Goal: Task Accomplishment & Management: Use online tool/utility

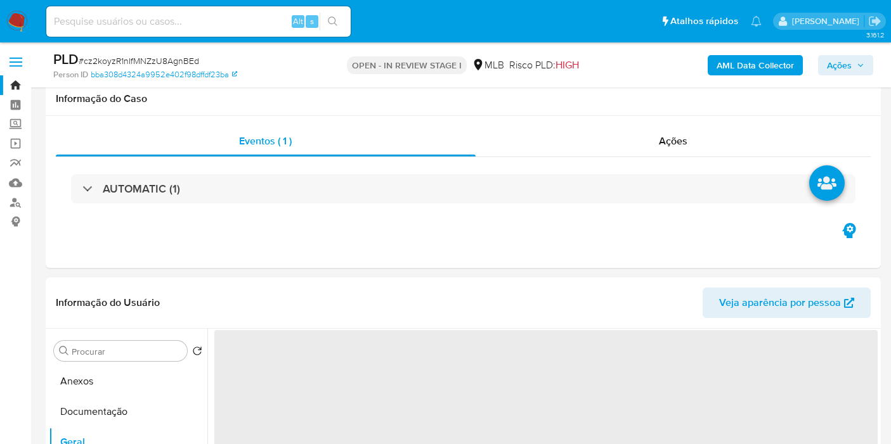
select select "10"
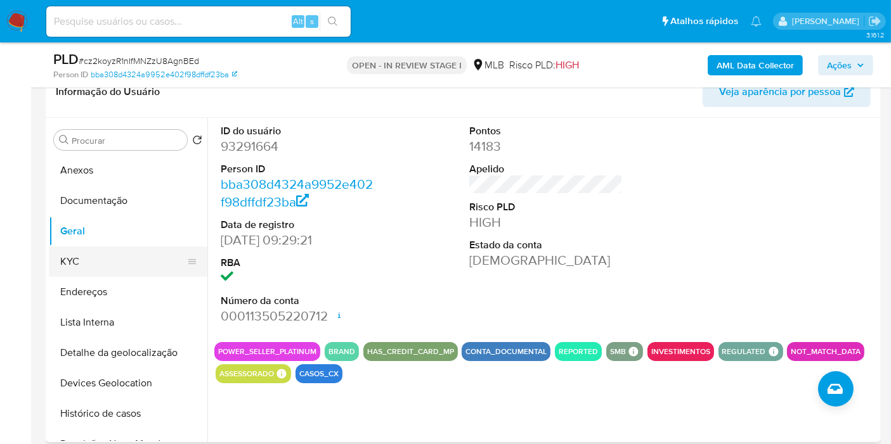
drag, startPoint x: 136, startPoint y: 260, endPoint x: 164, endPoint y: 261, distance: 28.5
click at [136, 260] on button "KYC" at bounding box center [123, 262] width 148 height 30
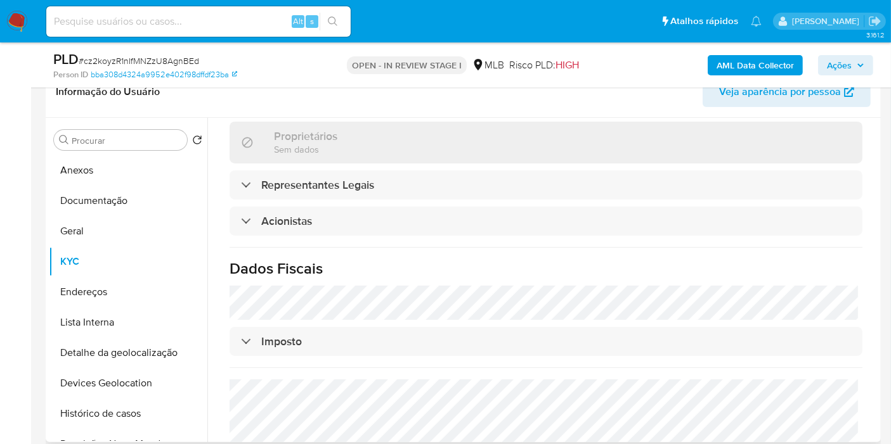
scroll to position [788, 0]
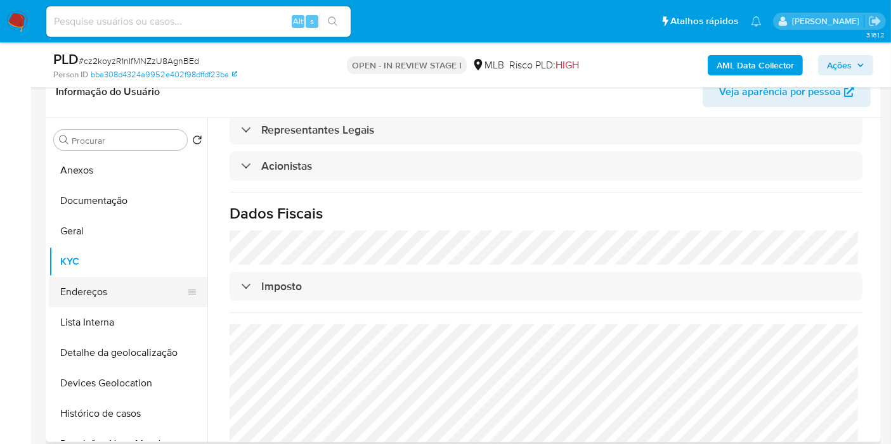
click at [136, 280] on button "Endereços" at bounding box center [123, 292] width 148 height 30
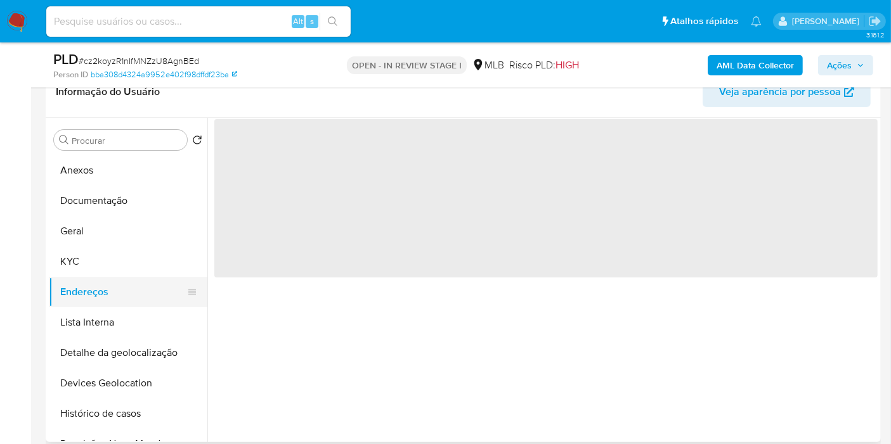
scroll to position [0, 0]
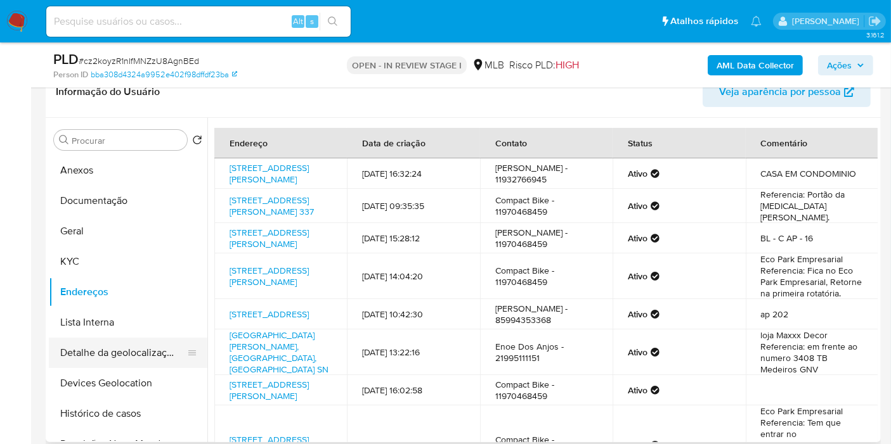
click at [152, 354] on button "Detalhe da geolocalização" at bounding box center [123, 353] width 148 height 30
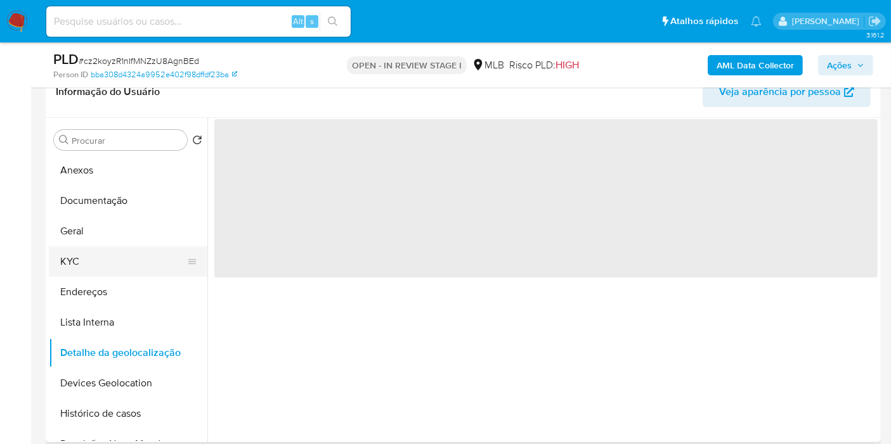
scroll to position [70, 0]
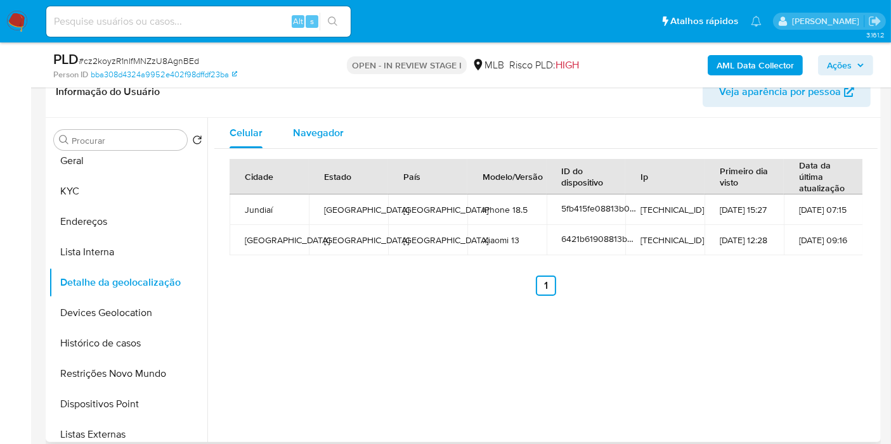
click at [314, 129] on span "Navegador" at bounding box center [318, 133] width 51 height 15
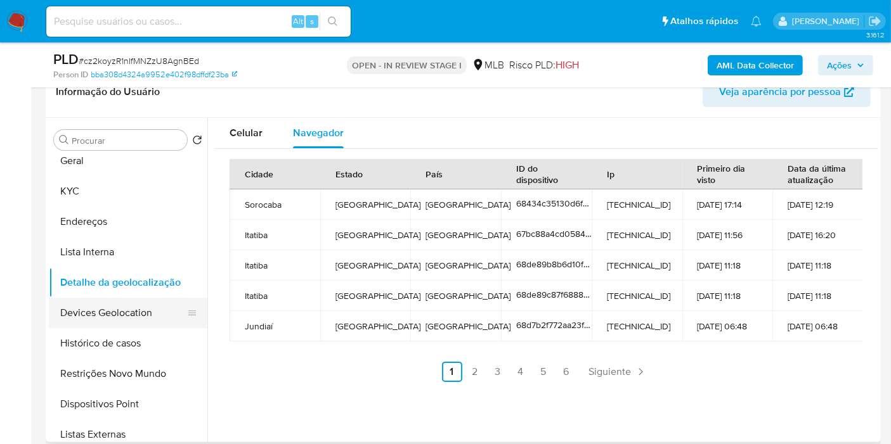
click at [96, 300] on button "Devices Geolocation" at bounding box center [123, 313] width 148 height 30
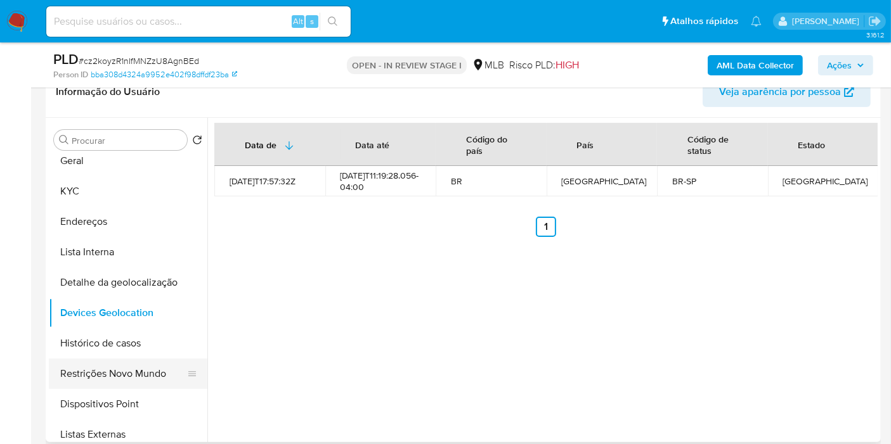
drag, startPoint x: 127, startPoint y: 373, endPoint x: 163, endPoint y: 361, distance: 37.7
click at [127, 373] on button "Restrições Novo Mundo" at bounding box center [123, 374] width 148 height 30
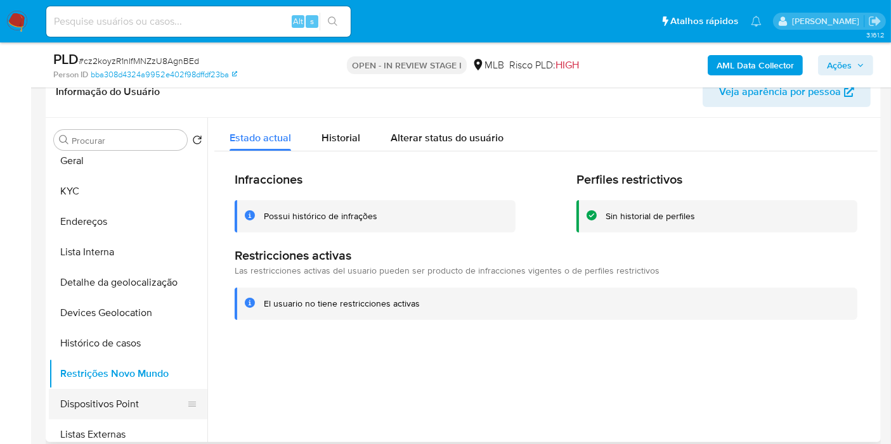
click at [120, 398] on button "Dispositivos Point" at bounding box center [123, 404] width 148 height 30
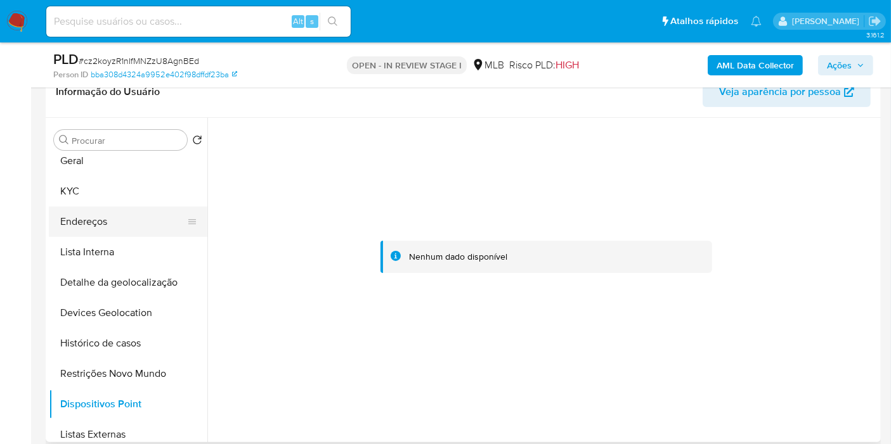
click at [157, 210] on button "Endereços" at bounding box center [123, 222] width 148 height 30
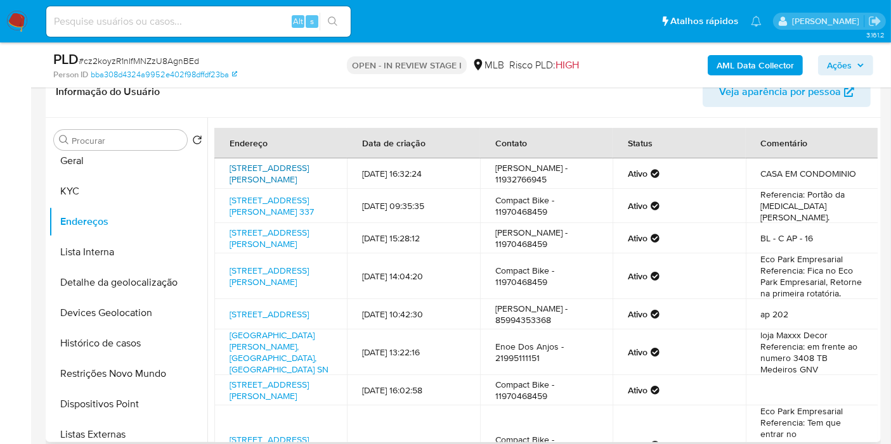
click at [269, 176] on link "Rua Eusébio Nogueira Machado 74, Jundiaí, São Paulo, 13212451, Brasil 74" at bounding box center [268, 174] width 79 height 24
click at [129, 181] on button "KYC" at bounding box center [123, 191] width 148 height 30
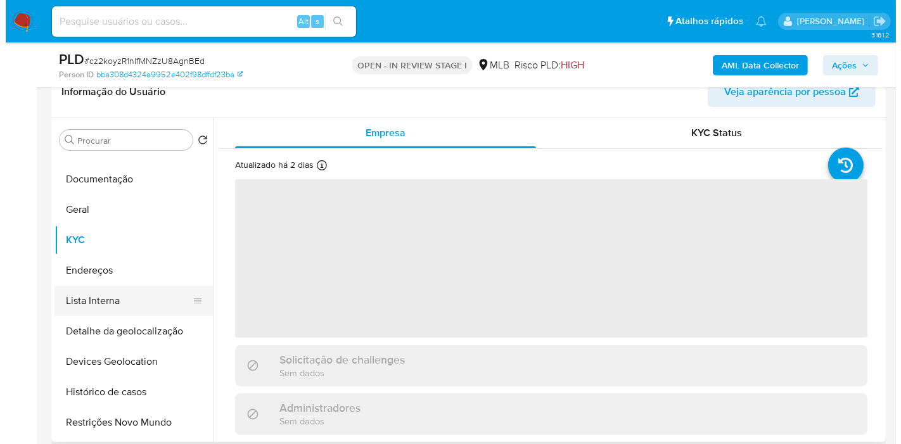
scroll to position [0, 0]
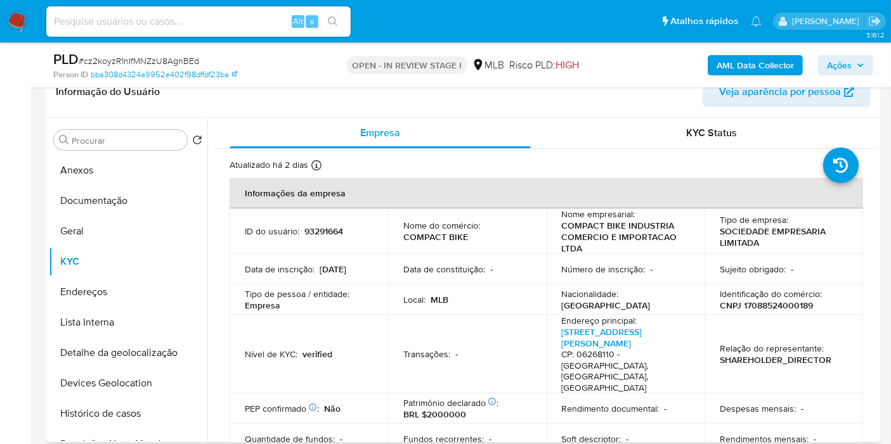
click at [760, 302] on p "CNPJ 17088524000189" at bounding box center [765, 305] width 93 height 11
copy p "17088524000189"
click at [726, 61] on b "AML Data Collector" at bounding box center [754, 65] width 77 height 20
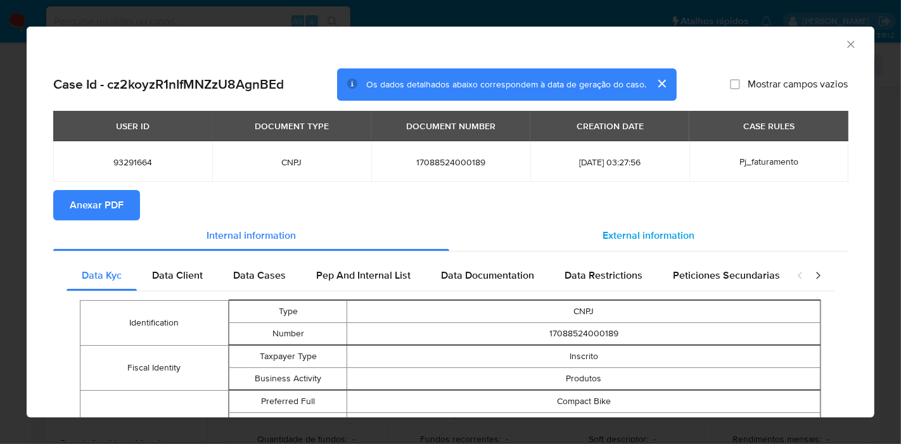
click at [581, 238] on div "External information" at bounding box center [648, 236] width 399 height 30
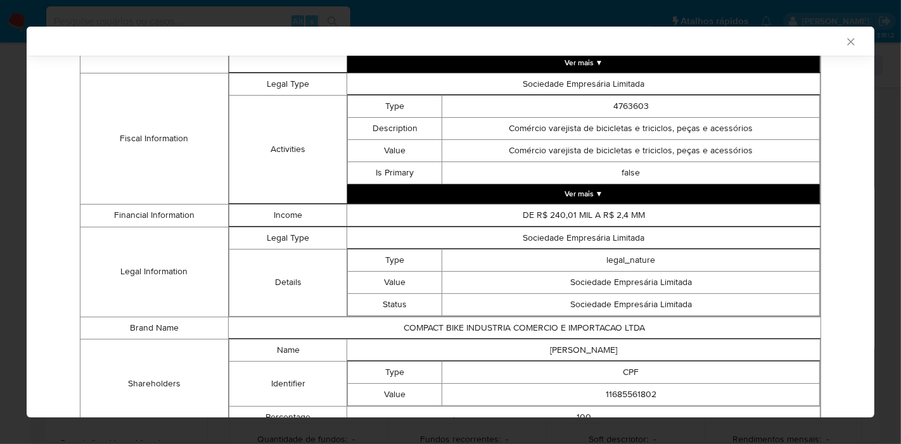
scroll to position [571, 0]
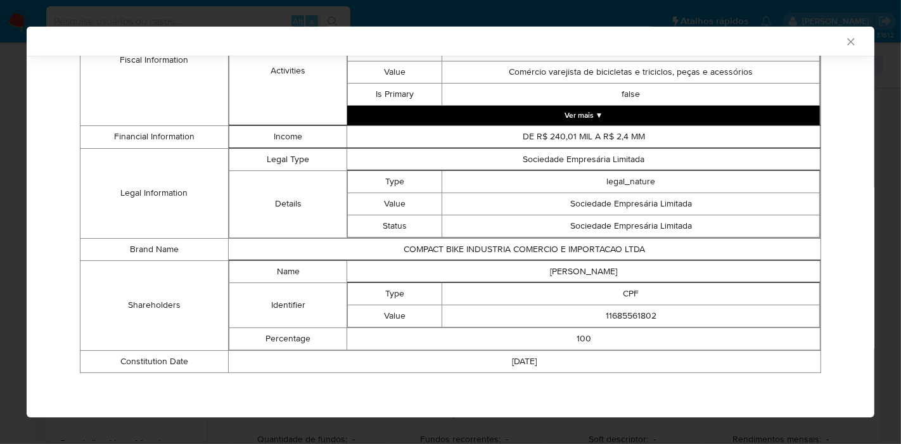
click at [601, 275] on td "ROBERTO ALVES DE OLIVEIRA" at bounding box center [584, 272] width 474 height 22
copy td "ROBERTO ALVES DE OLIVEIRA"
click at [628, 313] on td "11685561802" at bounding box center [631, 316] width 378 height 22
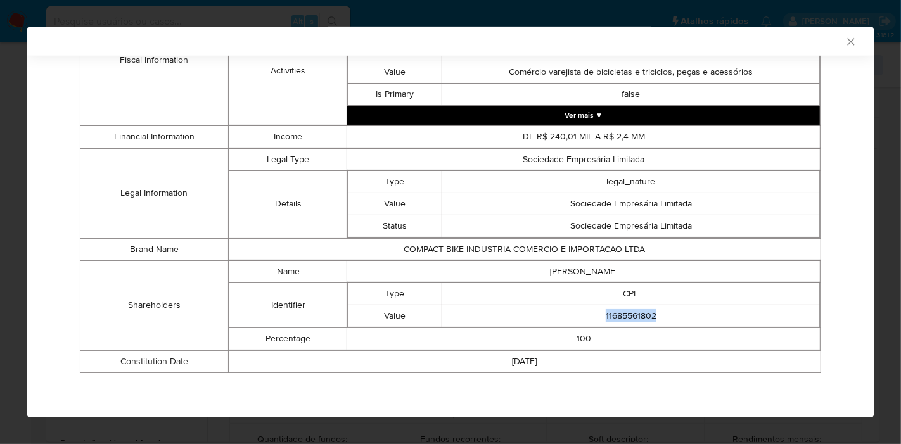
click at [628, 313] on td "11685561802" at bounding box center [631, 316] width 378 height 22
copy td "11685561802"
click at [833, 44] on div "AML Data Collector" at bounding box center [440, 40] width 810 height 11
click at [848, 41] on icon "Fechar a janela" at bounding box center [851, 41] width 7 height 7
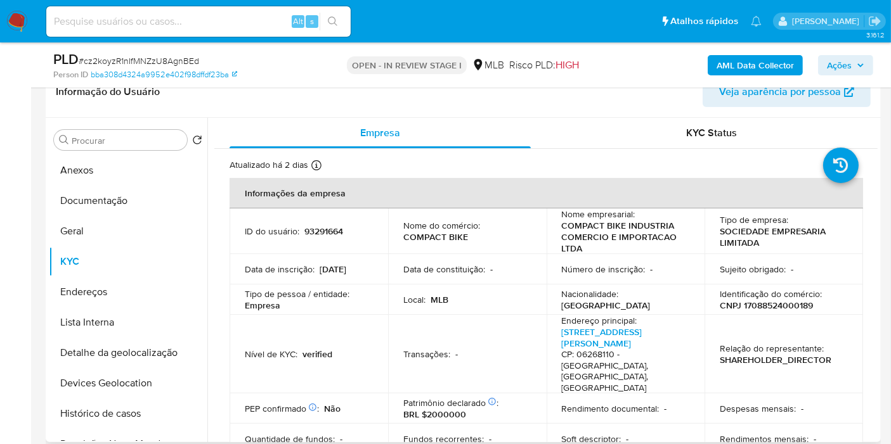
click at [329, 231] on p "93291664" at bounding box center [323, 231] width 39 height 11
copy p "93291664"
click at [84, 174] on button "Anexos" at bounding box center [123, 170] width 148 height 30
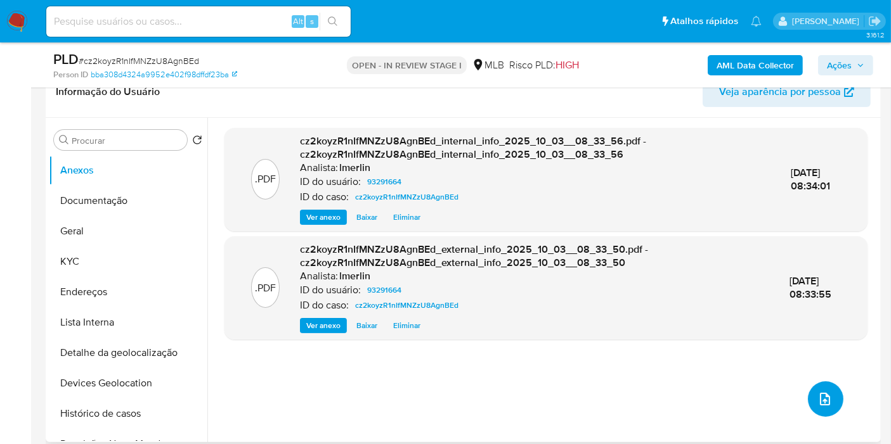
click at [820, 399] on icon "upload-file" at bounding box center [825, 399] width 10 height 13
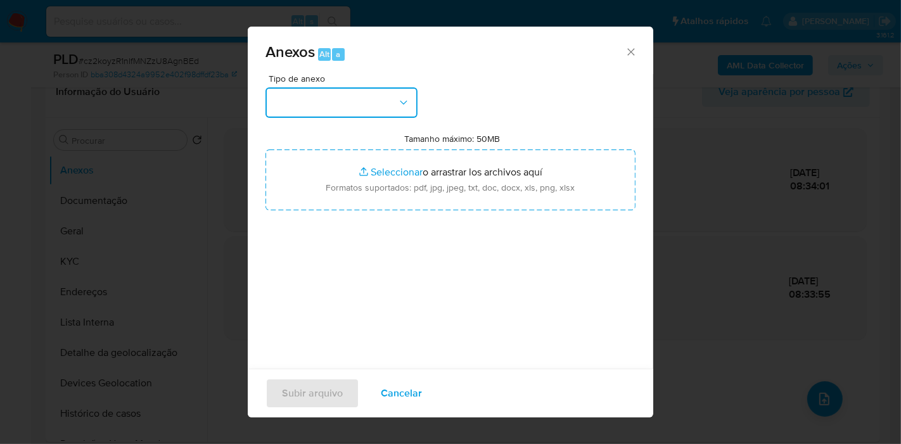
click at [347, 105] on button "button" at bounding box center [342, 102] width 152 height 30
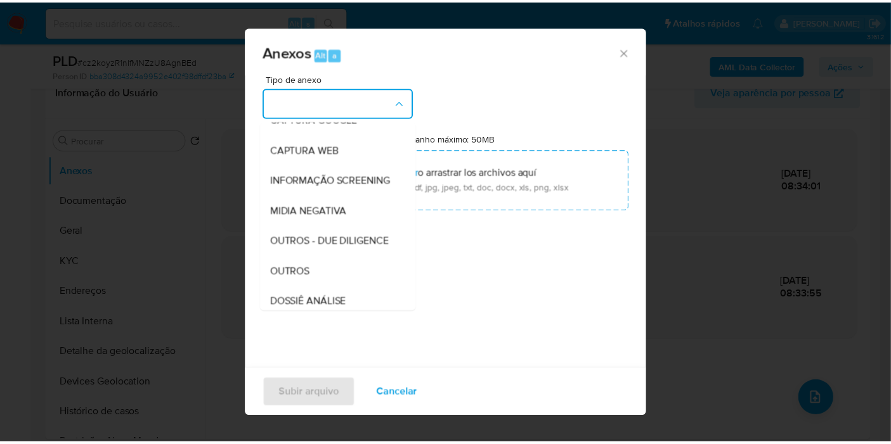
scroll to position [195, 0]
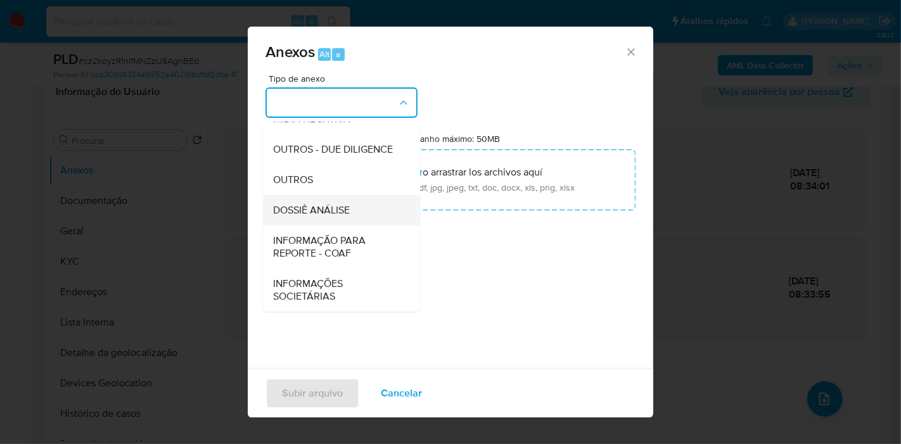
click at [361, 207] on div "DOSSIÊ ANÁLISE" at bounding box center [337, 210] width 129 height 30
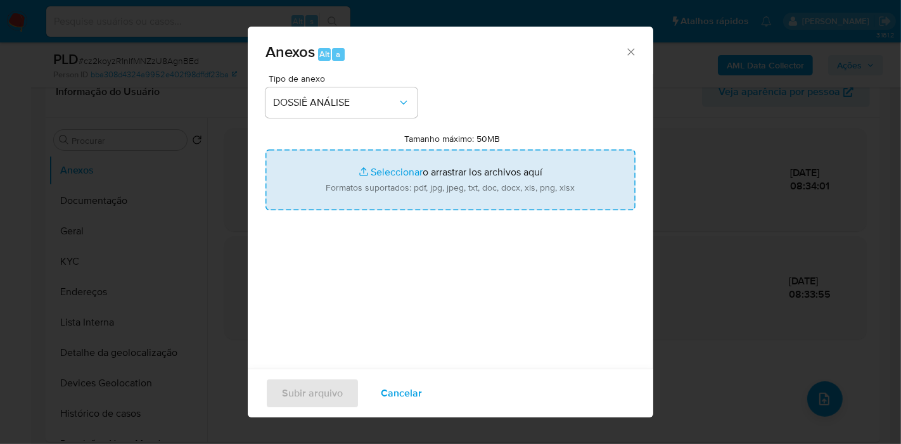
click at [410, 171] on input "Tamanho máximo: 50MB Seleccionar archivos" at bounding box center [451, 180] width 370 height 61
type input "C:\fakepath\Mulan 93291664_2025_10_03_07_45_06.xlsx"
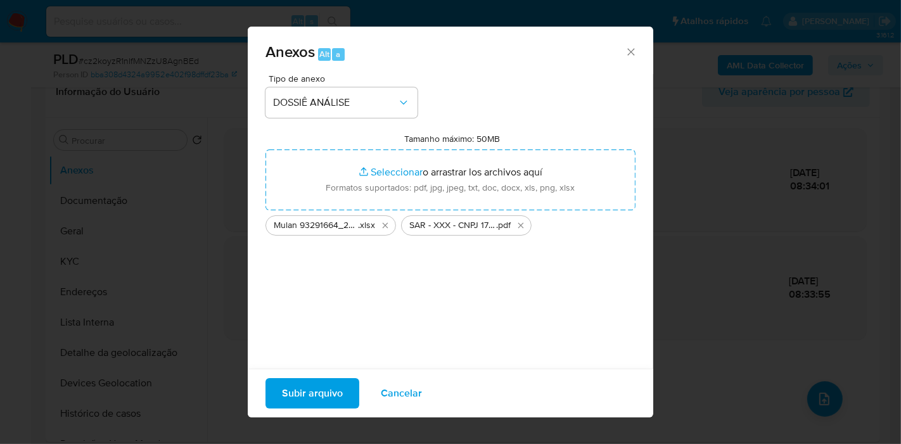
click at [324, 391] on span "Subir arquivo" at bounding box center [312, 394] width 61 height 28
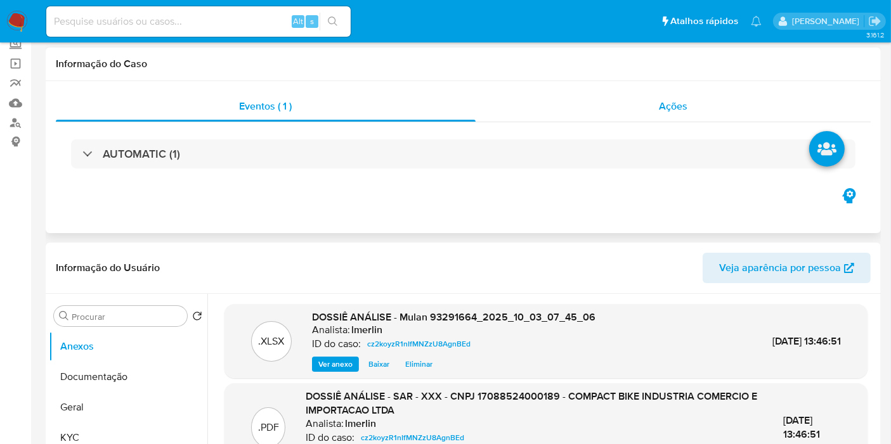
scroll to position [0, 0]
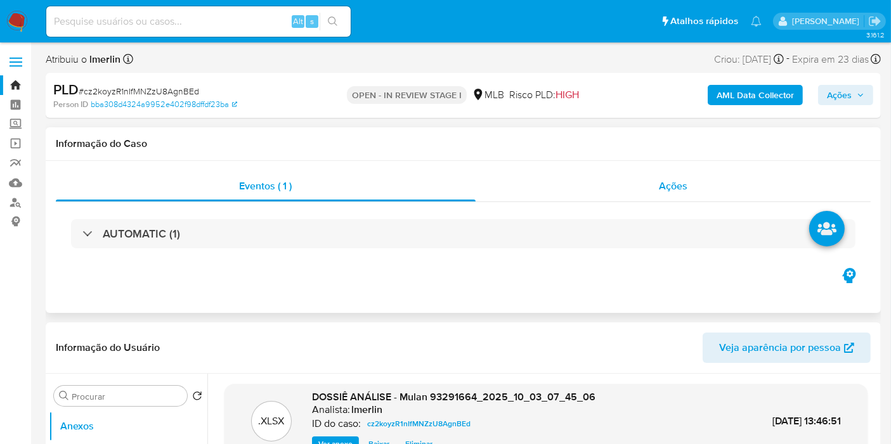
click at [699, 180] on div "Ações" at bounding box center [673, 186] width 396 height 30
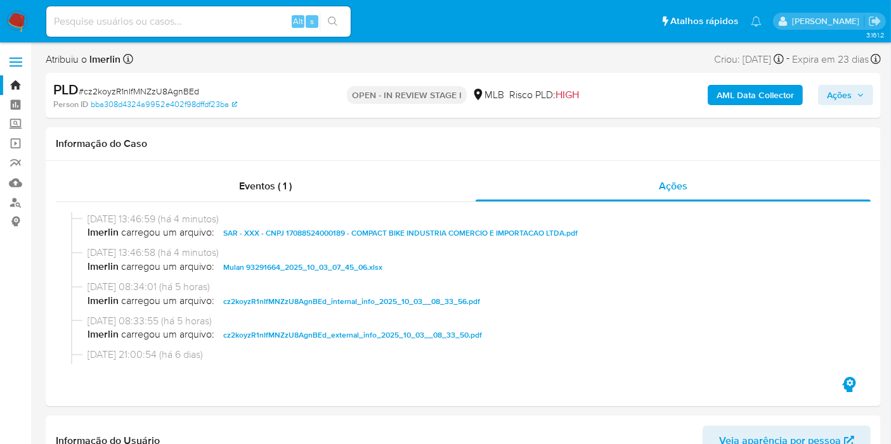
drag, startPoint x: 491, startPoint y: 149, endPoint x: 841, endPoint y: 113, distance: 351.2
click at [491, 149] on h1 "Informação do Caso" at bounding box center [463, 144] width 815 height 13
click at [841, 96] on span "Ações" at bounding box center [839, 95] width 25 height 20
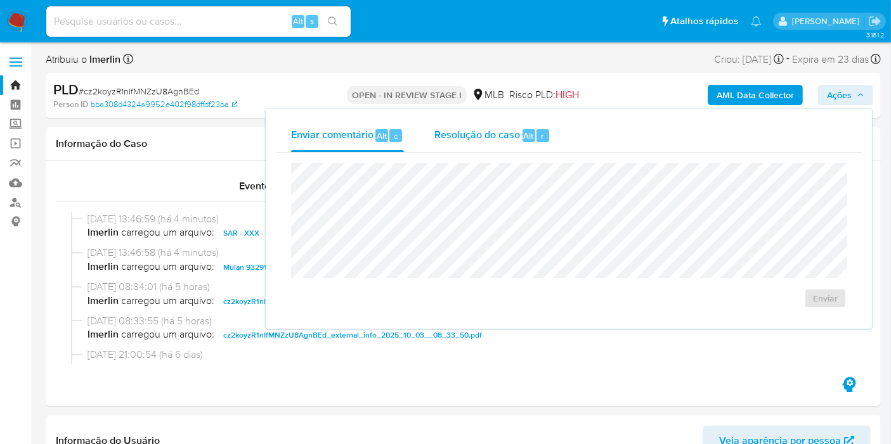
click at [491, 136] on span "Resolução do caso" at bounding box center [477, 135] width 86 height 15
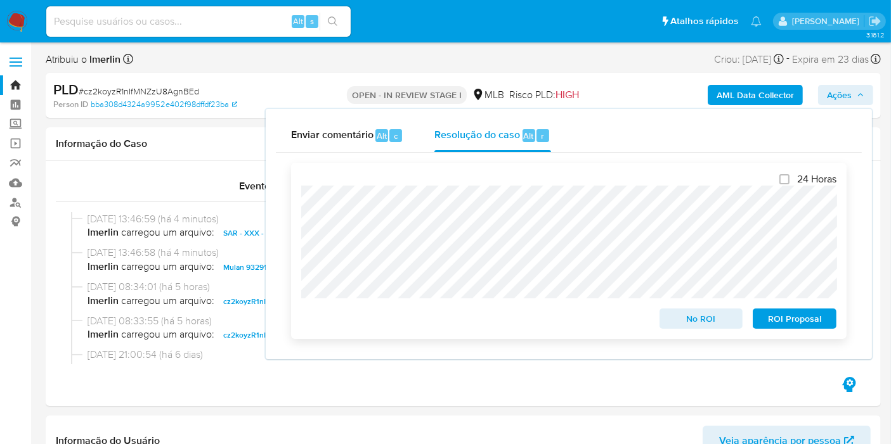
click at [771, 326] on span "ROI Proposal" at bounding box center [794, 319] width 66 height 18
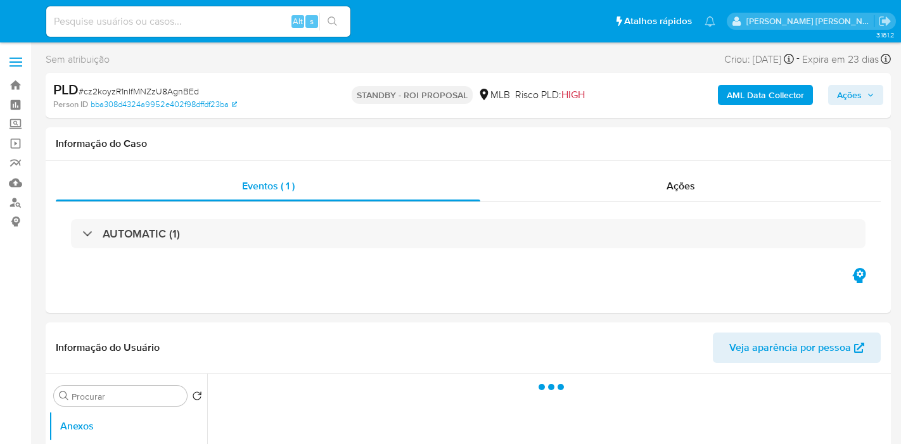
select select "10"
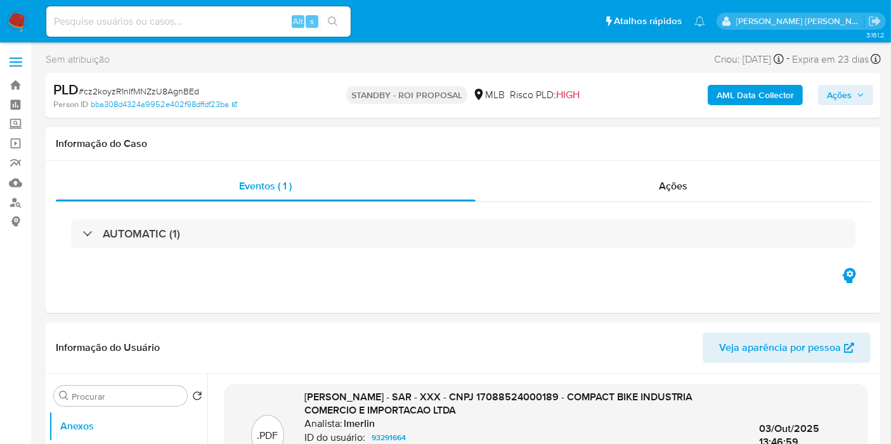
click at [258, 20] on input at bounding box center [198, 21] width 304 height 16
paste input "ThDgBomQxccK71ogHtZ0kUAE"
type input "ThDgBomQxccK71ogHtZ0kUAE"
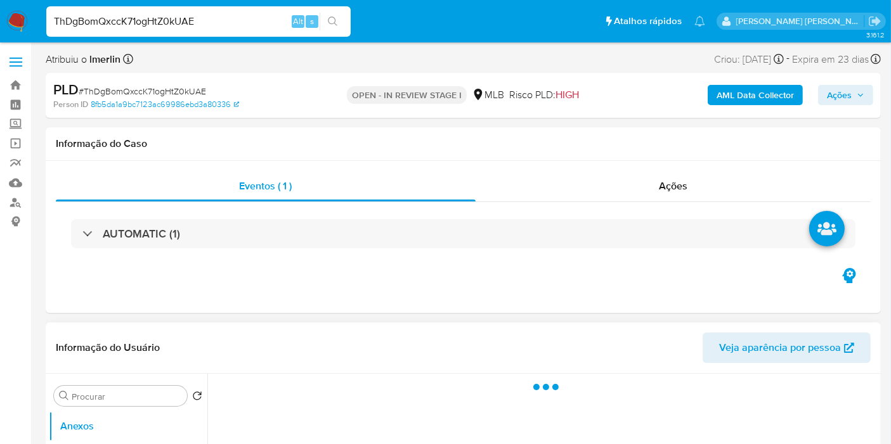
select select "10"
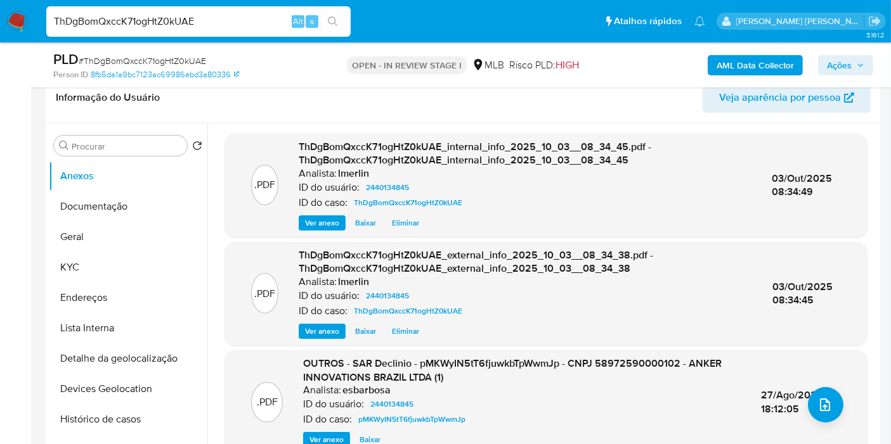
scroll to position [211, 0]
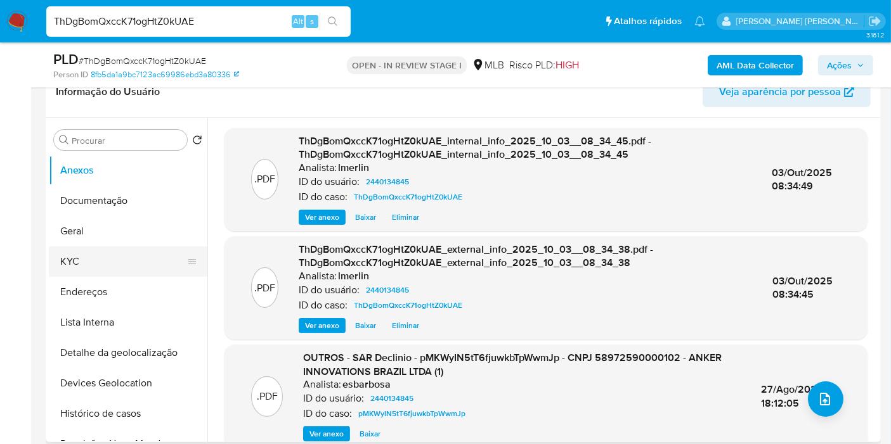
click at [130, 271] on button "KYC" at bounding box center [123, 262] width 148 height 30
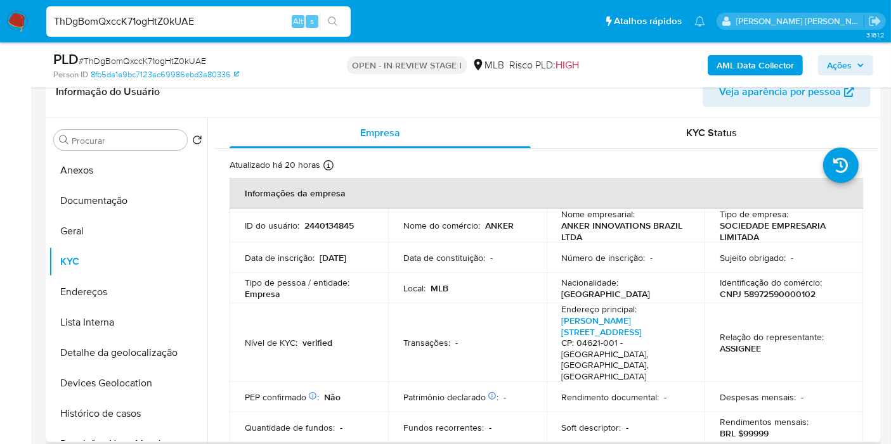
click at [778, 295] on p "CNPJ 58972590000102" at bounding box center [767, 293] width 96 height 11
copy p "58972590000102"
click at [131, 419] on button "Histórico de casos" at bounding box center [123, 414] width 148 height 30
